Goal: Transaction & Acquisition: Purchase product/service

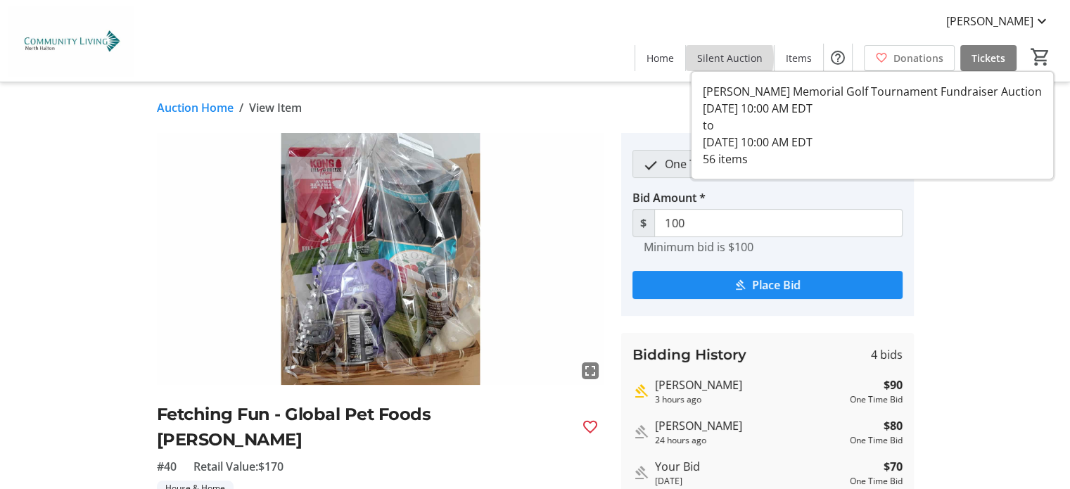
click at [733, 58] on span "Silent Auction" at bounding box center [729, 58] width 65 height 15
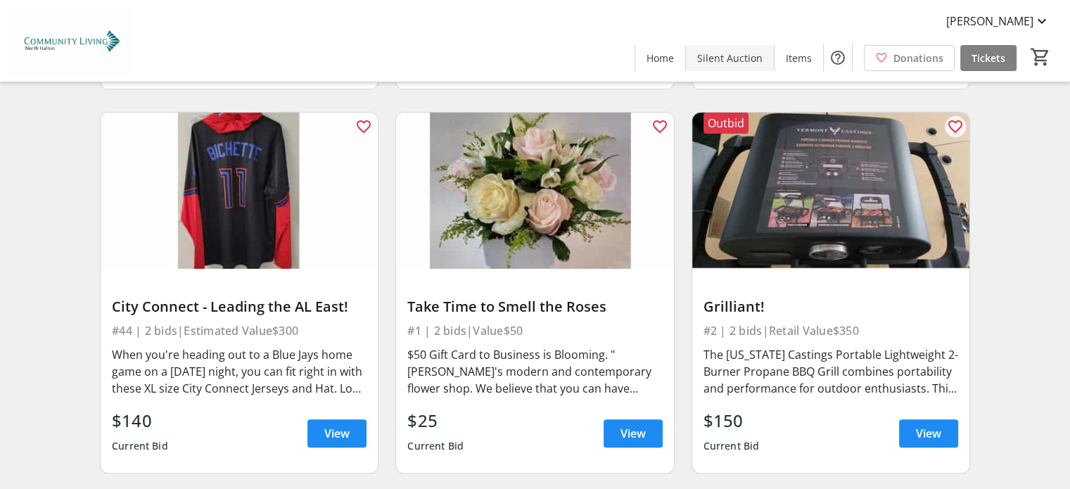
scroll to position [506, 0]
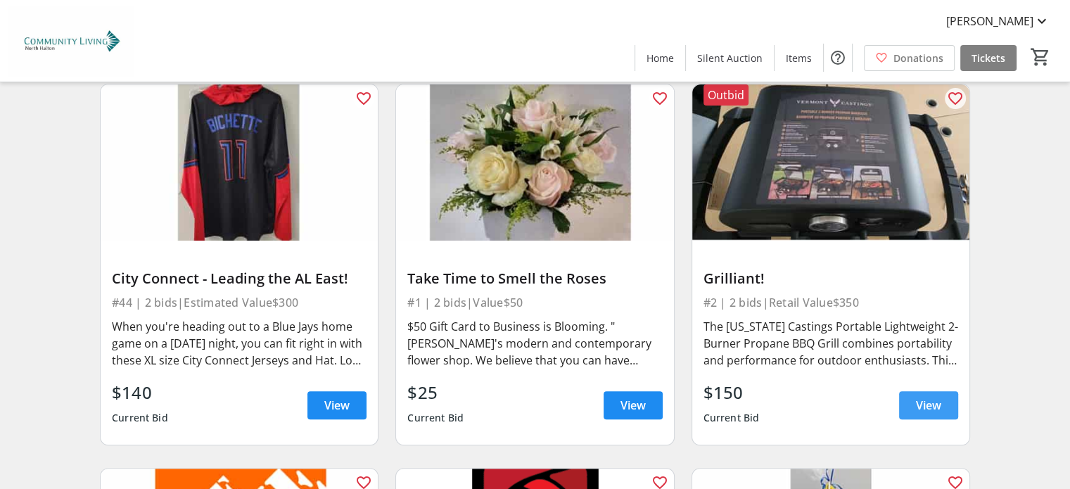
click at [926, 402] on span "View" at bounding box center [928, 405] width 25 height 17
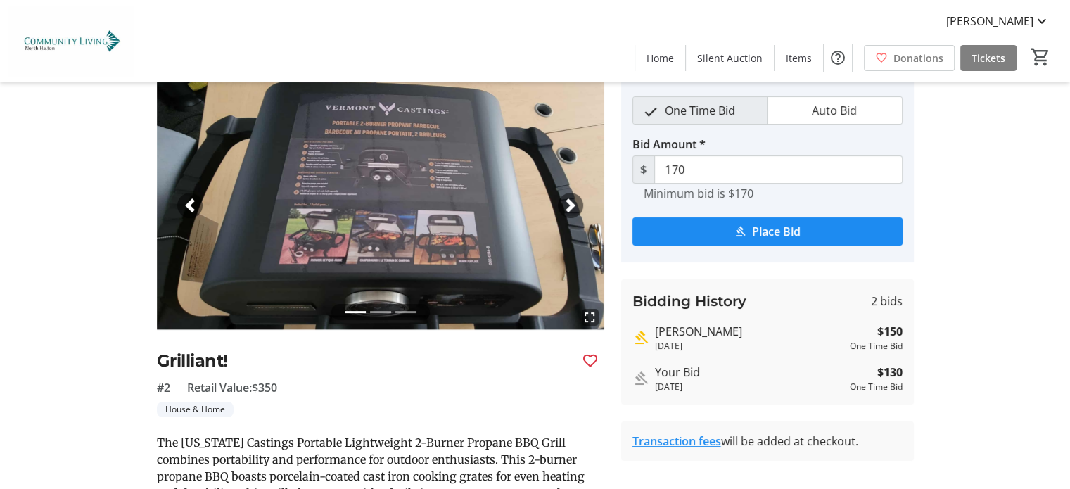
scroll to position [56, 0]
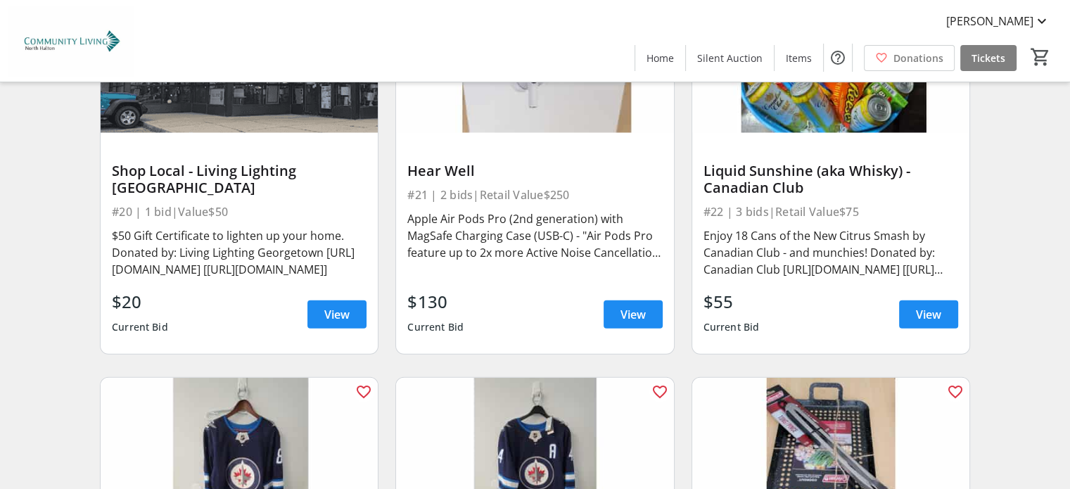
scroll to position [3348, 0]
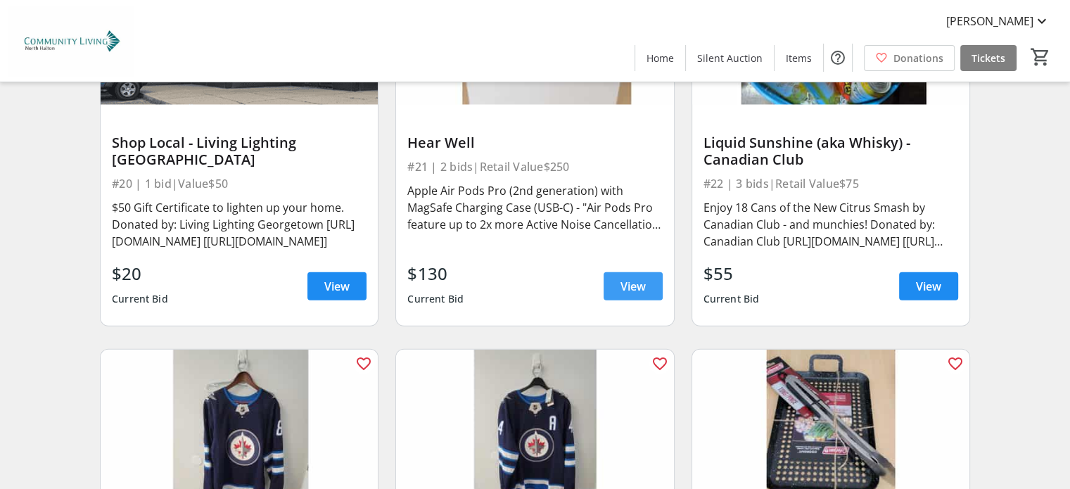
click at [627, 278] on span "View" at bounding box center [632, 286] width 25 height 17
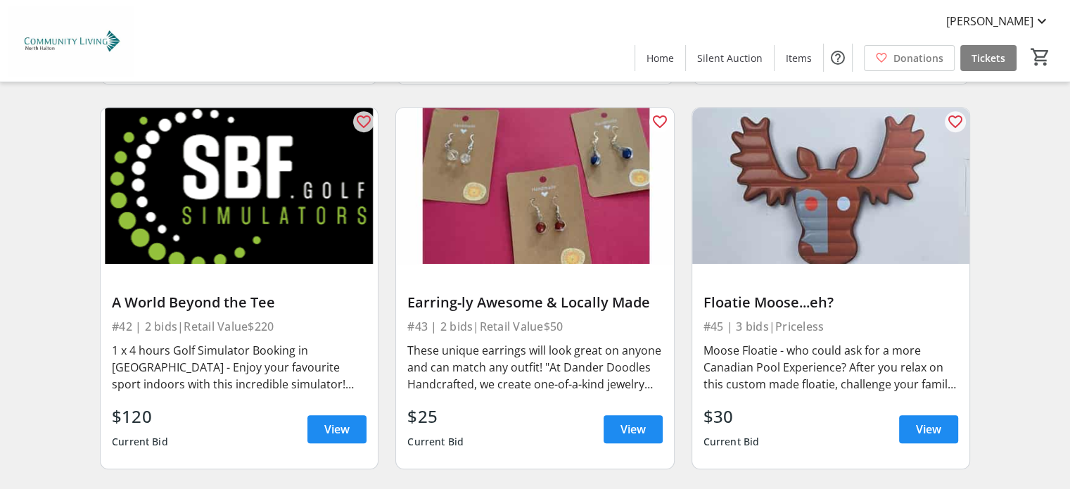
scroll to position [5965, 0]
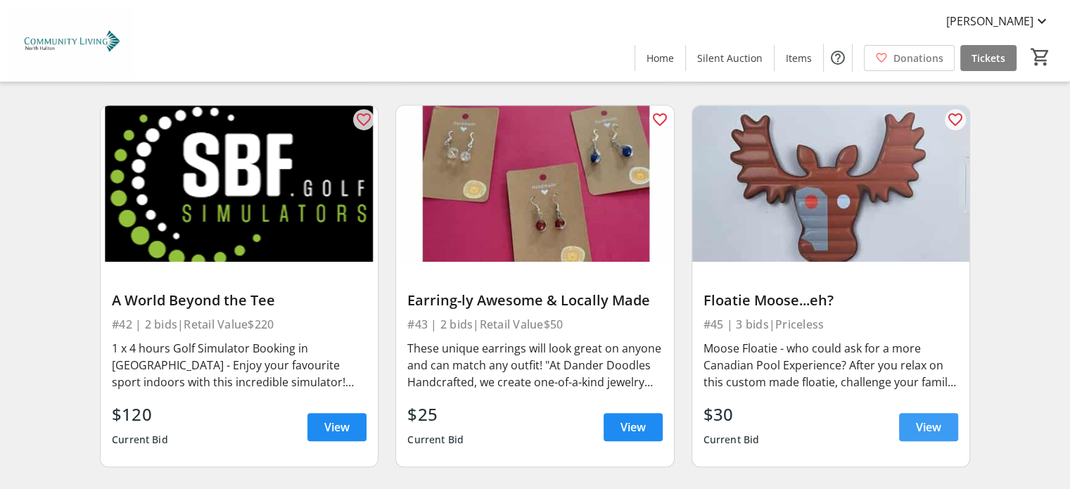
click at [920, 419] on span "View" at bounding box center [928, 427] width 25 height 17
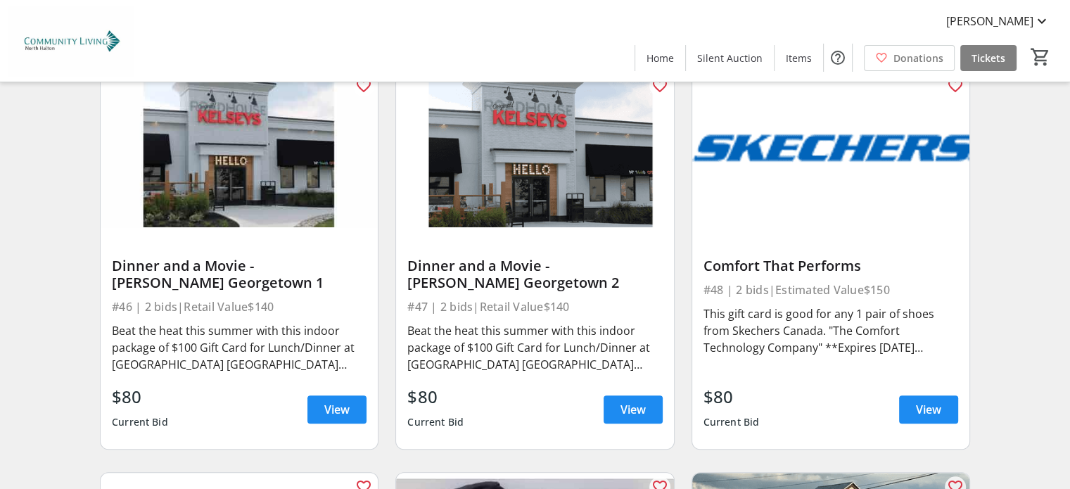
scroll to position [6387, 0]
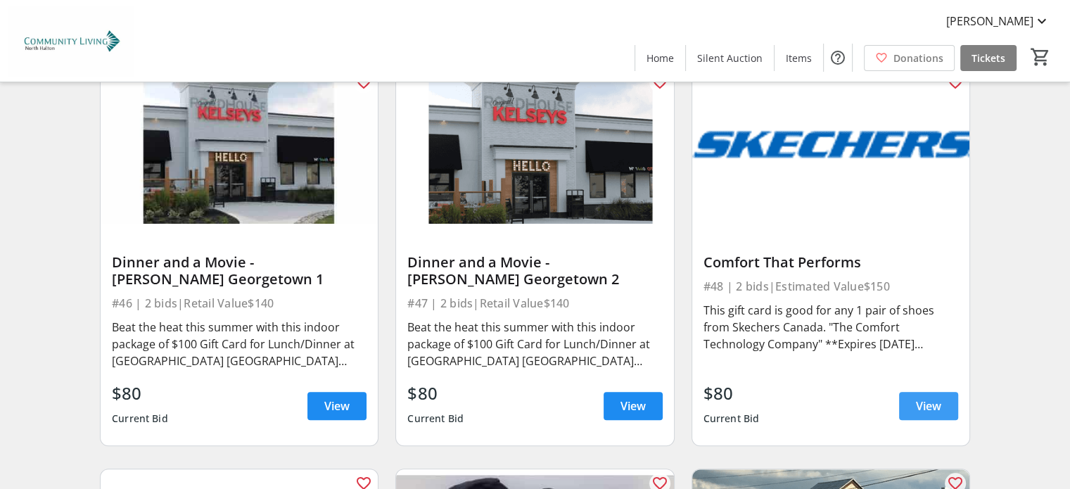
click at [924, 397] on span "View" at bounding box center [928, 405] width 25 height 17
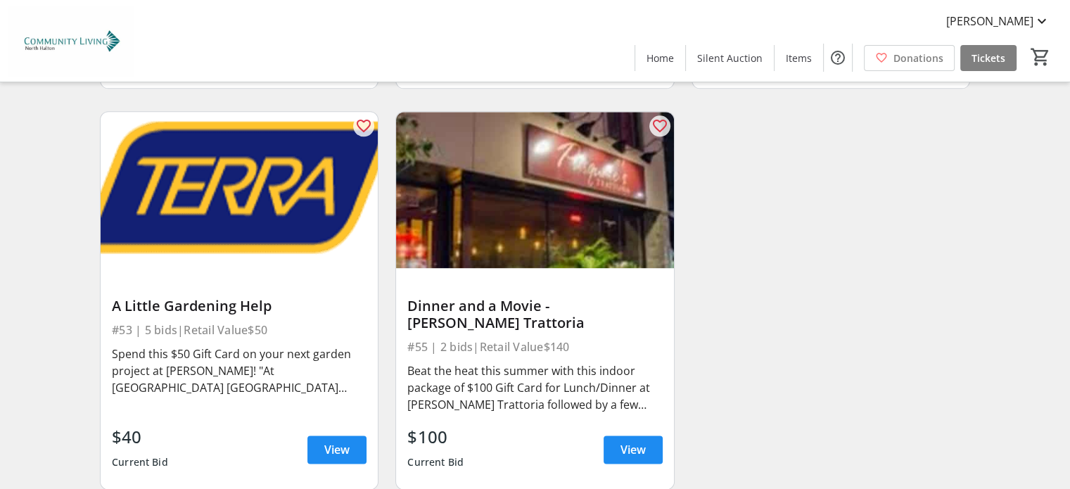
scroll to position [7147, 0]
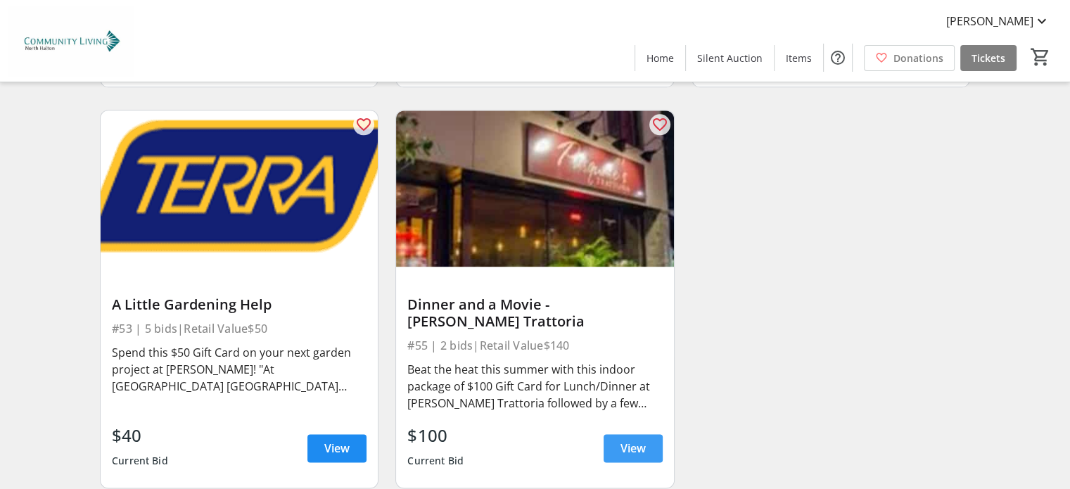
click at [637, 440] on span "View" at bounding box center [632, 448] width 25 height 17
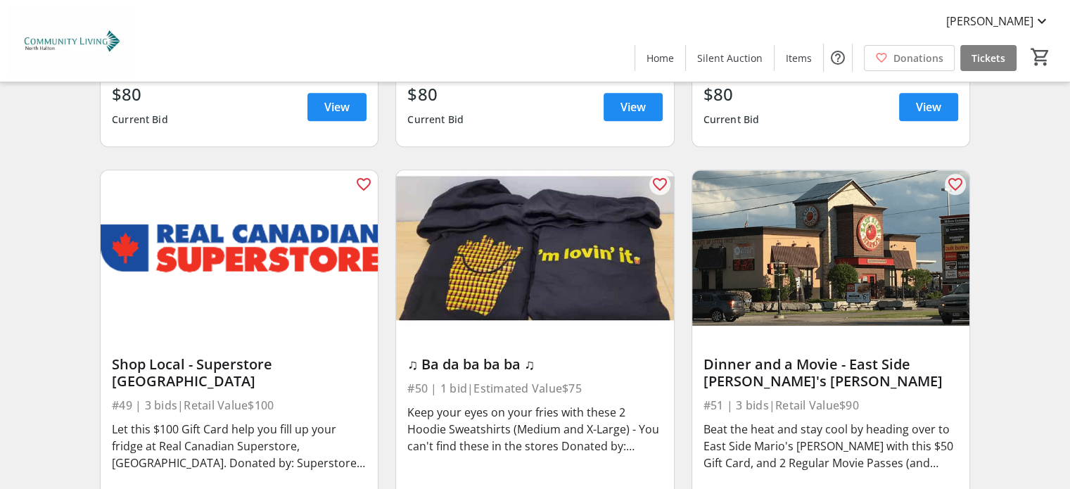
scroll to position [6725, 0]
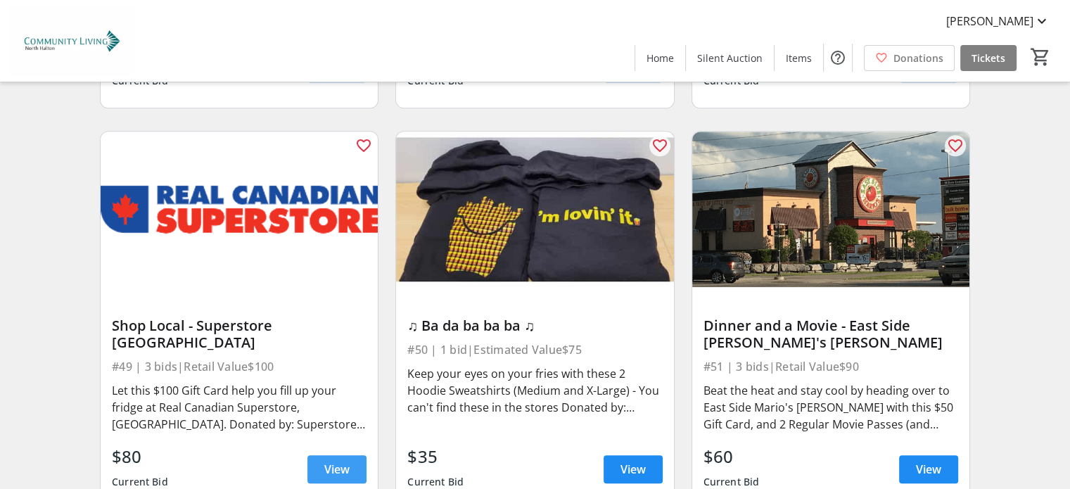
click at [340, 461] on span "View" at bounding box center [336, 469] width 25 height 17
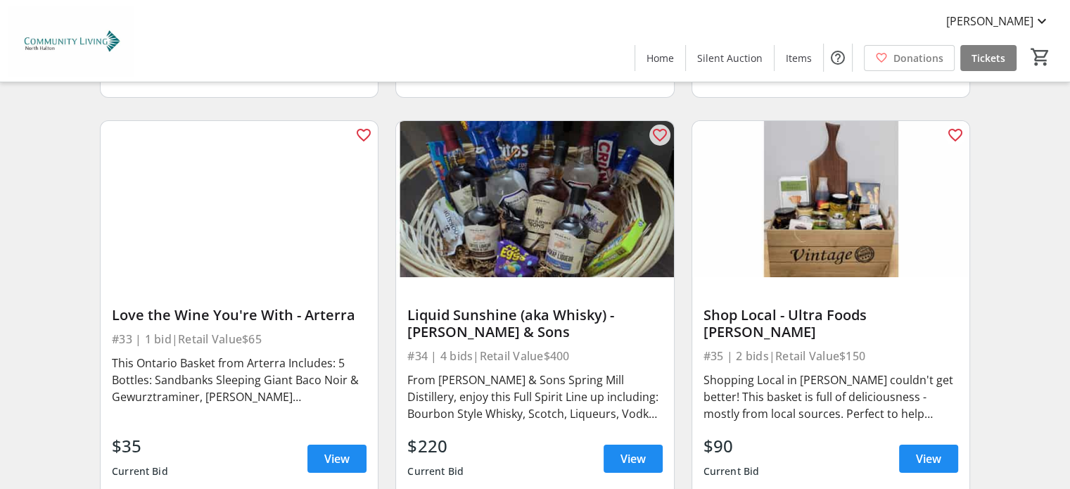
scroll to position [5206, 0]
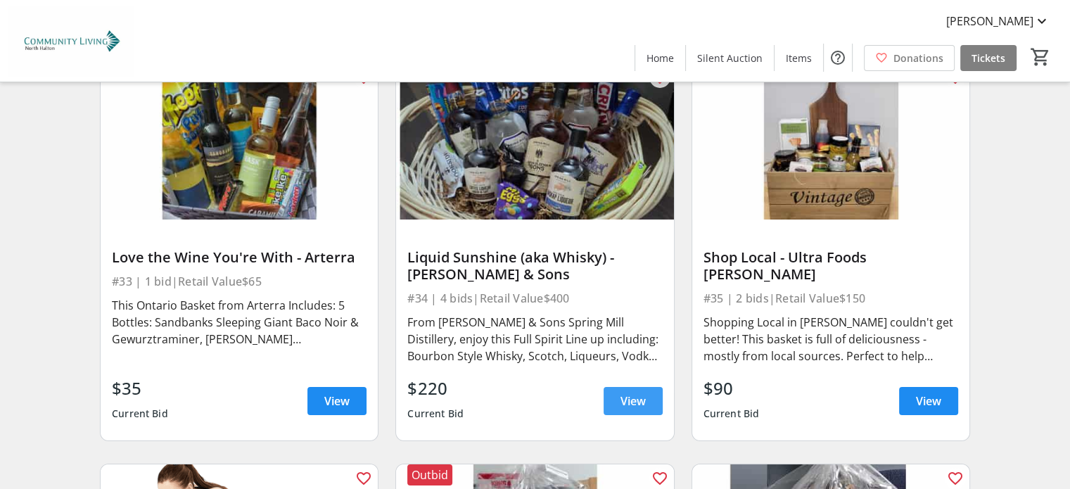
click at [627, 393] on span "View" at bounding box center [632, 401] width 25 height 17
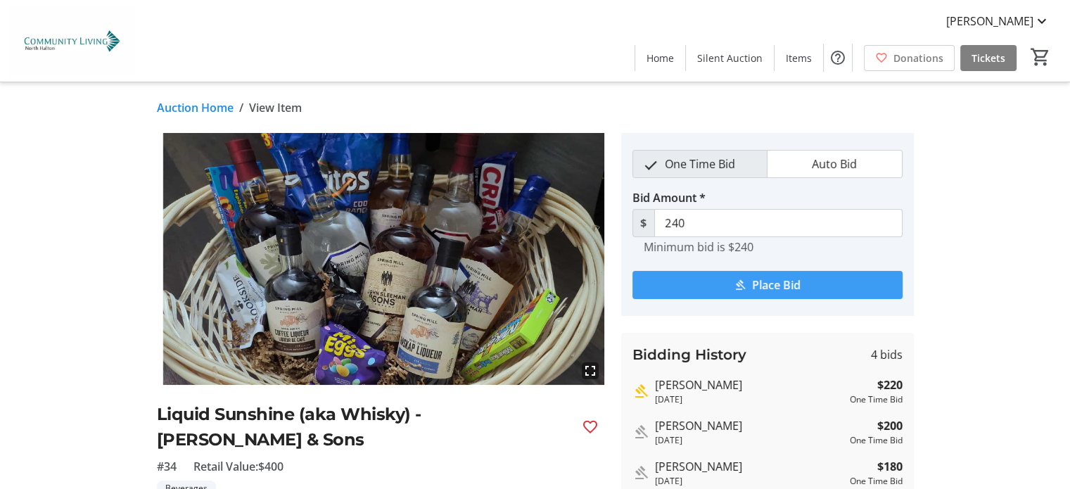
click at [760, 278] on span "Place Bid" at bounding box center [776, 284] width 49 height 17
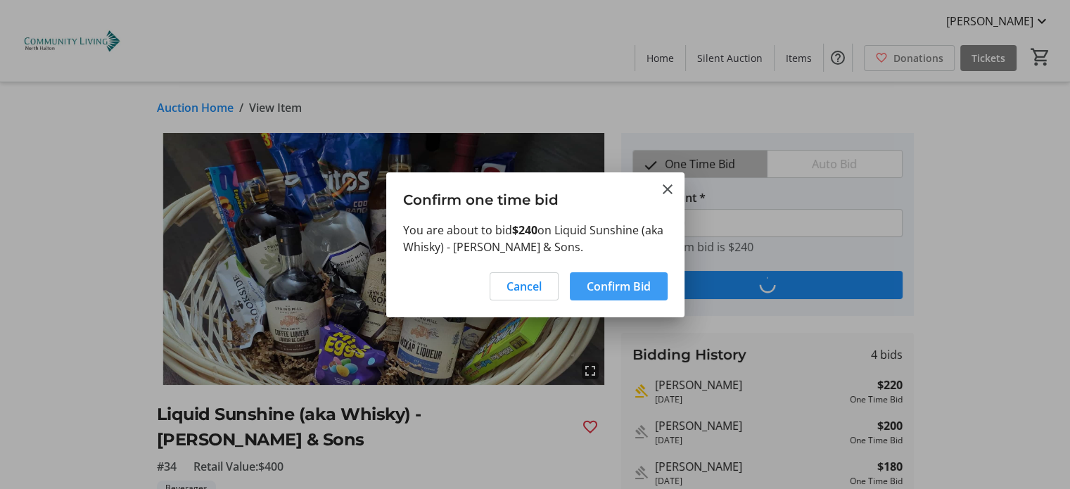
click at [606, 280] on span "Confirm Bid" at bounding box center [619, 286] width 64 height 17
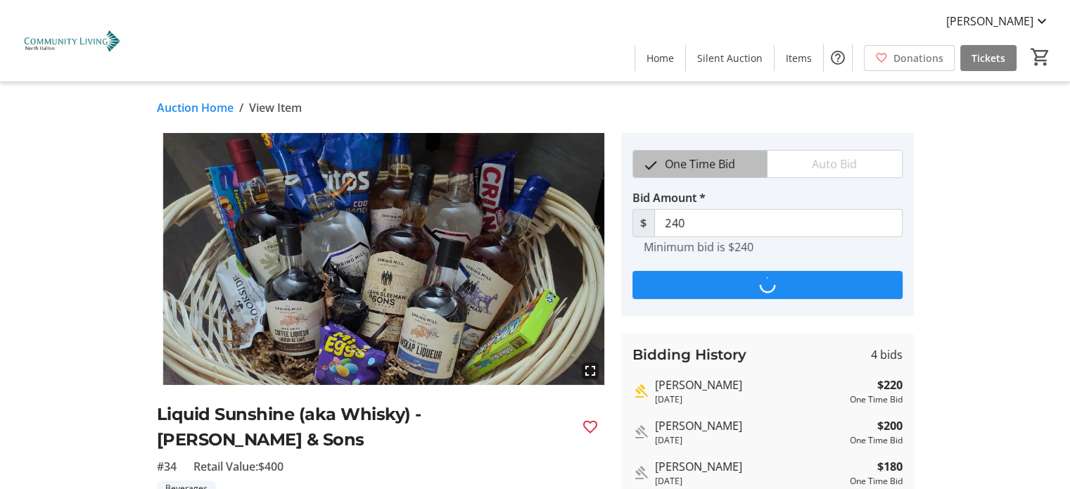
type input "260"
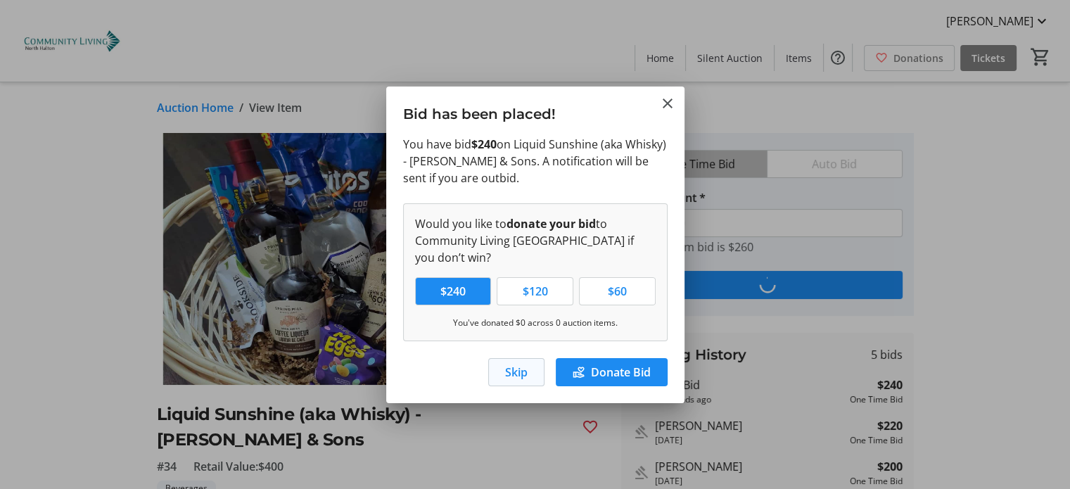
click at [516, 374] on span "Skip" at bounding box center [516, 372] width 23 height 17
